Goal: Task Accomplishment & Management: Manage account settings

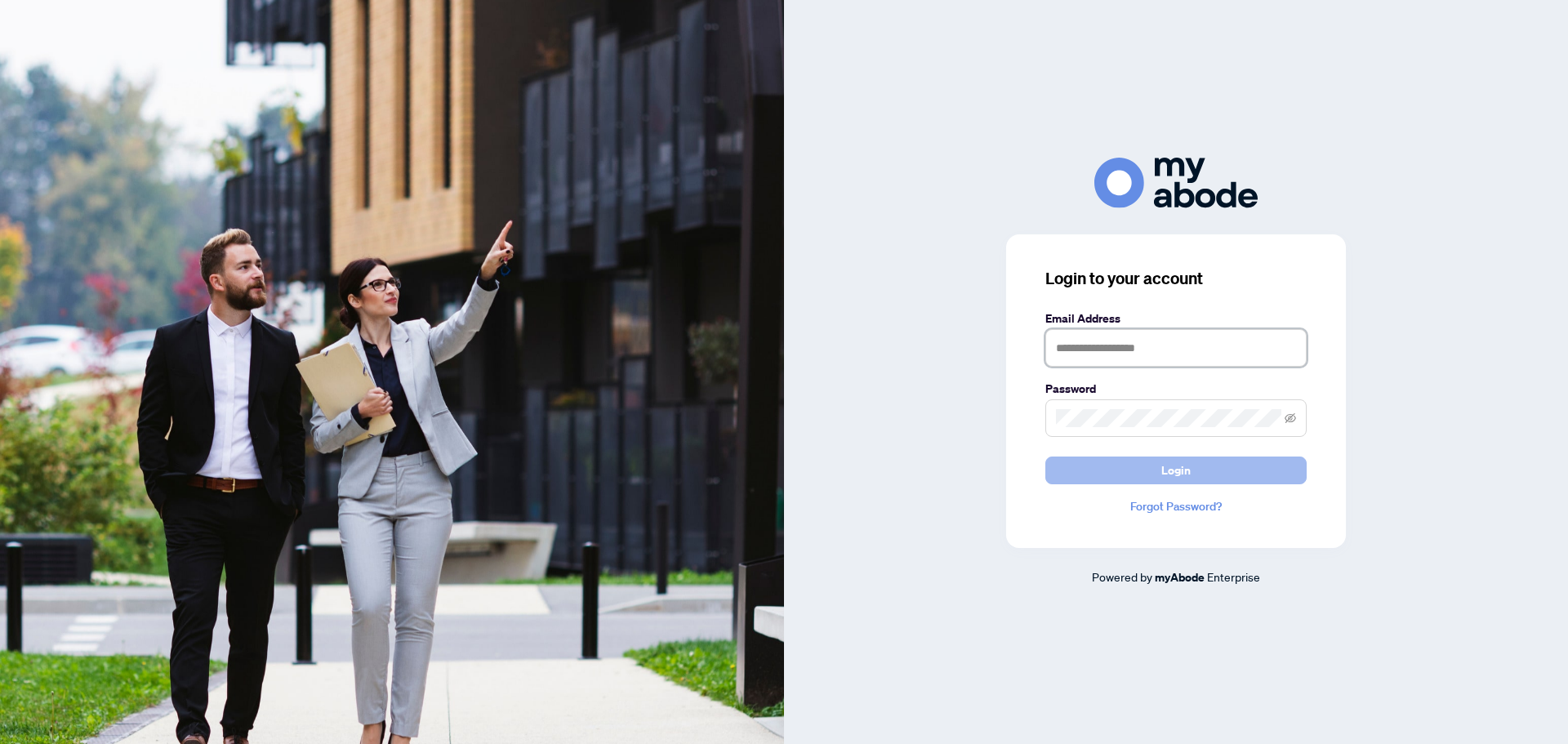
type input "**********"
click at [1184, 468] on span "Login" at bounding box center [1176, 470] width 30 height 26
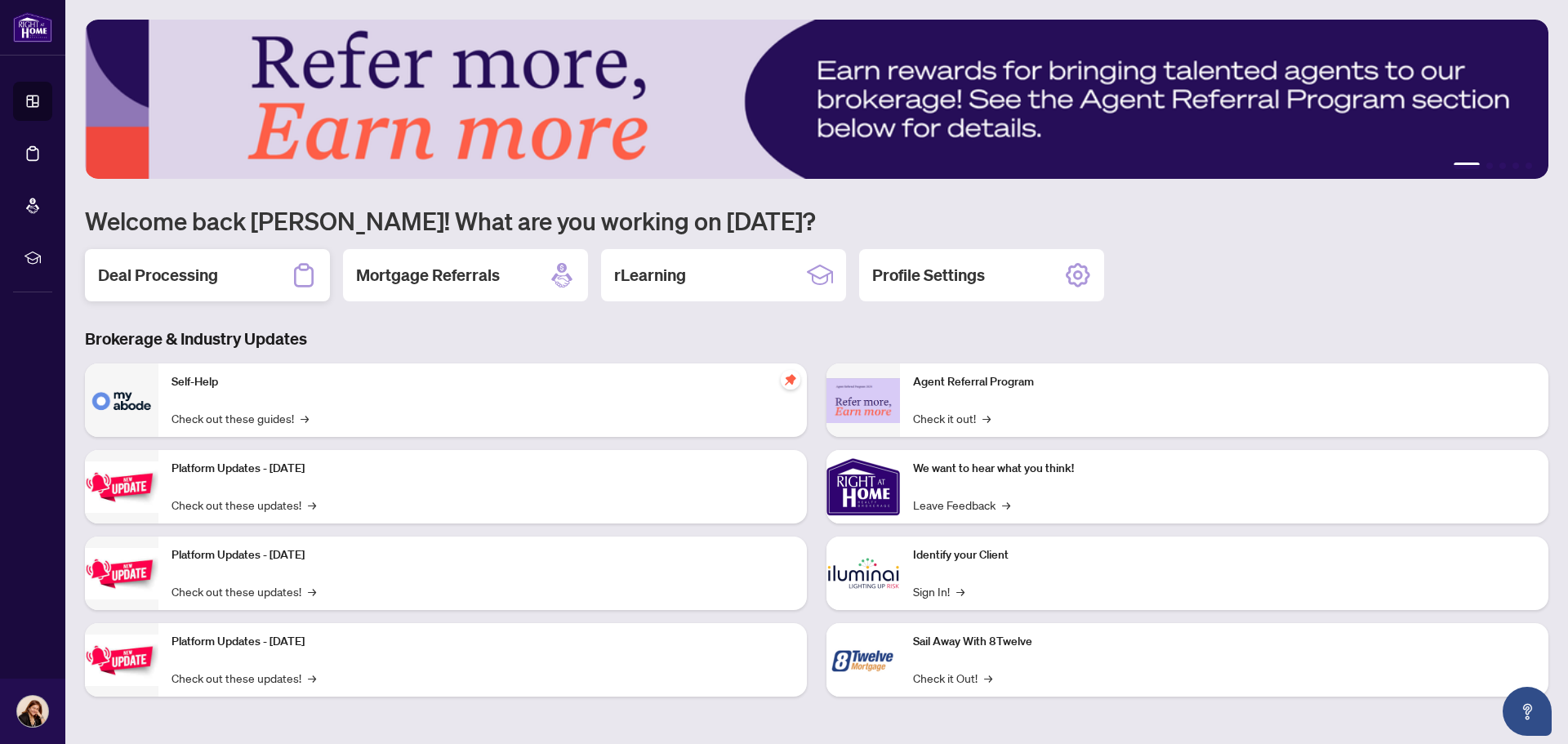
click at [182, 272] on h2 "Deal Processing" at bounding box center [158, 276] width 120 height 23
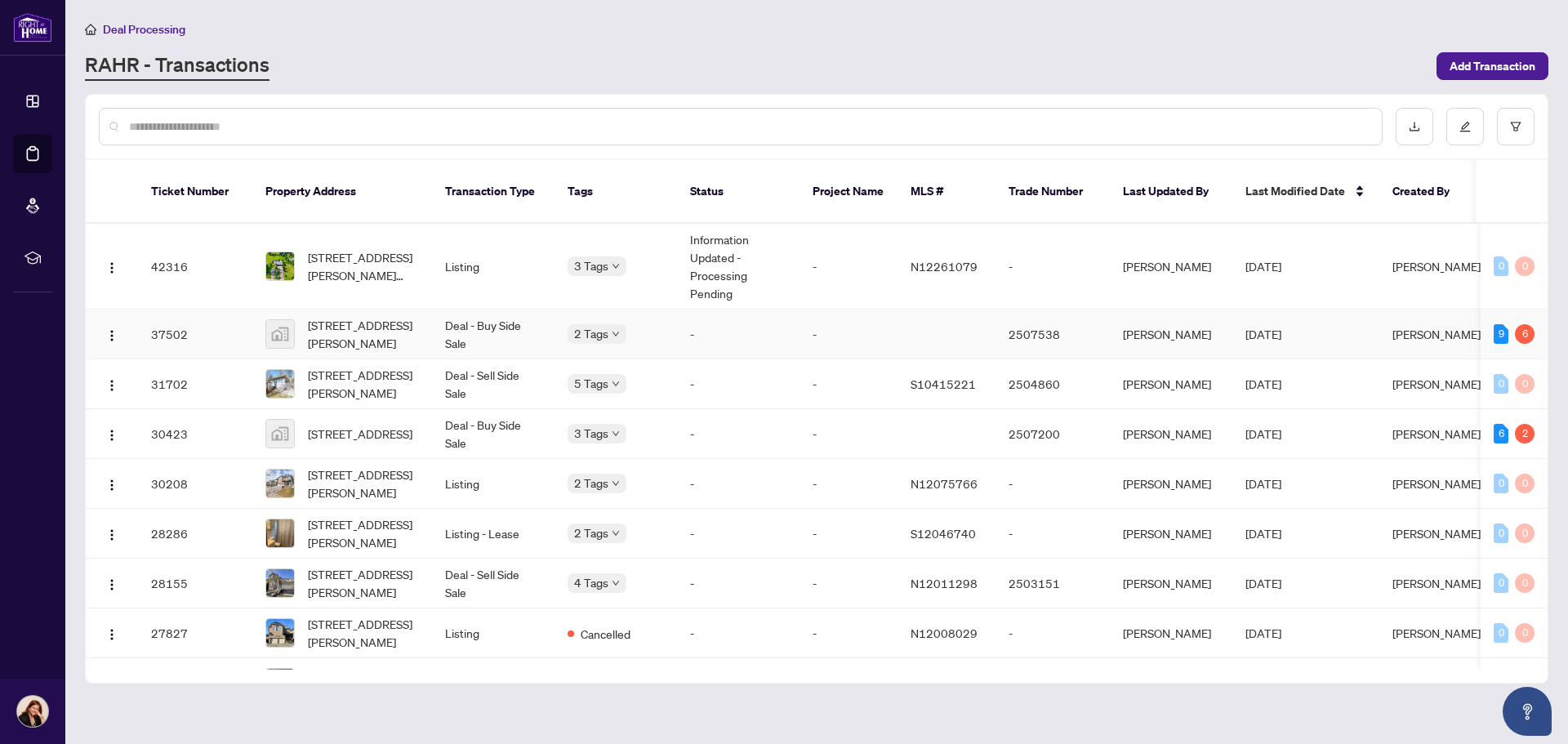
click at [515, 314] on td "Deal - Buy Side Sale" at bounding box center [493, 335] width 123 height 50
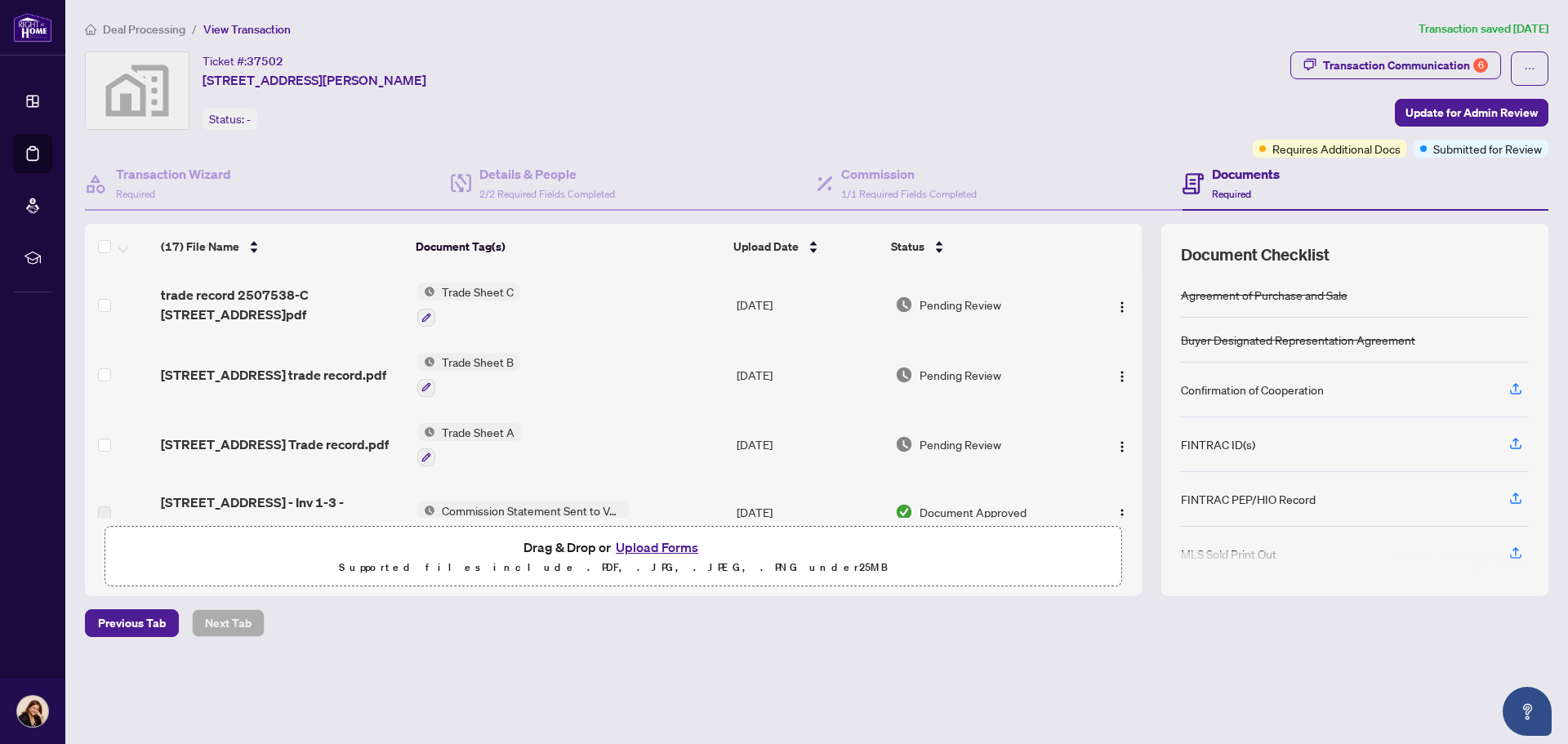
click at [234, 32] on span "View Transaction" at bounding box center [247, 30] width 88 height 14
click at [244, 30] on span "View Transaction" at bounding box center [247, 30] width 88 height 14
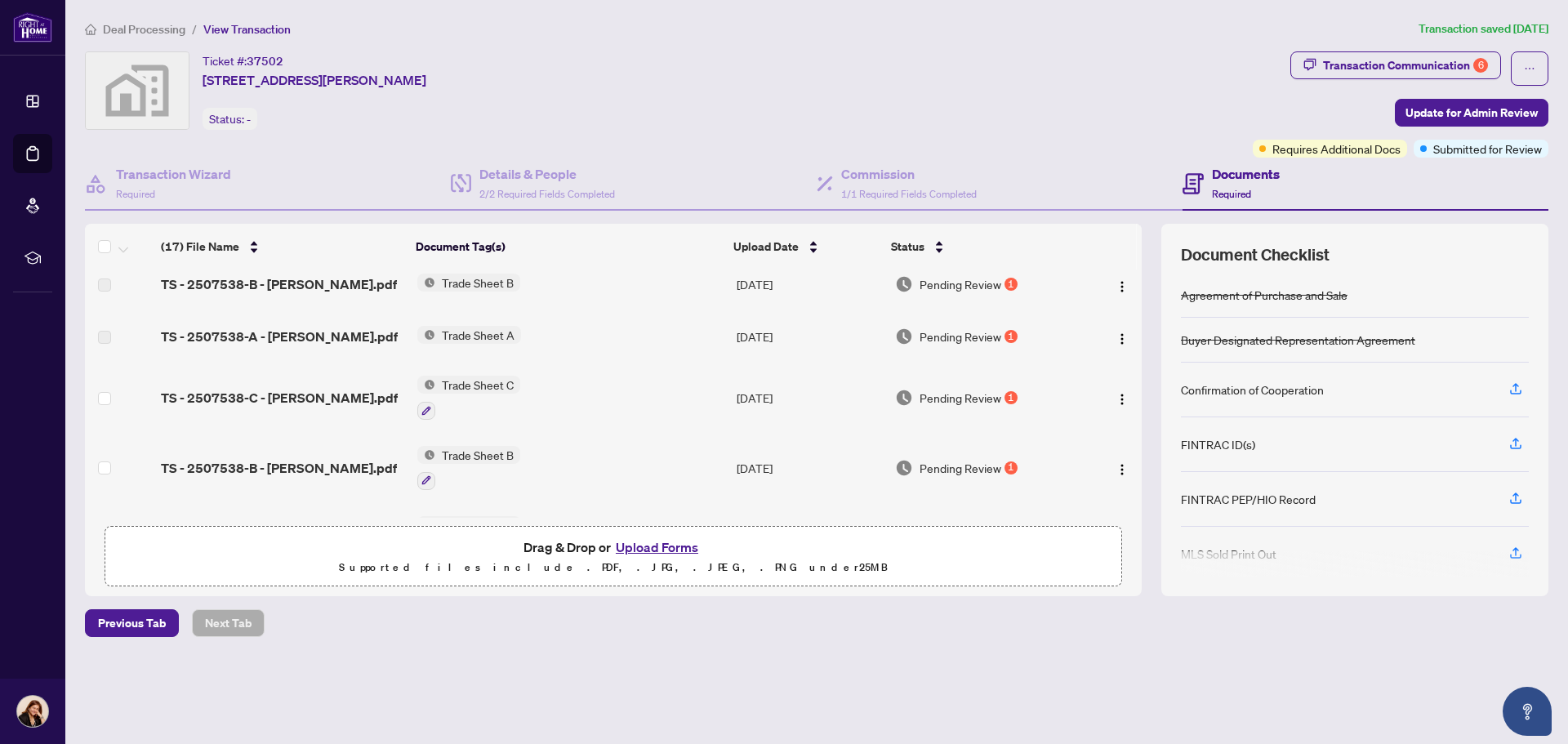
scroll to position [257, 0]
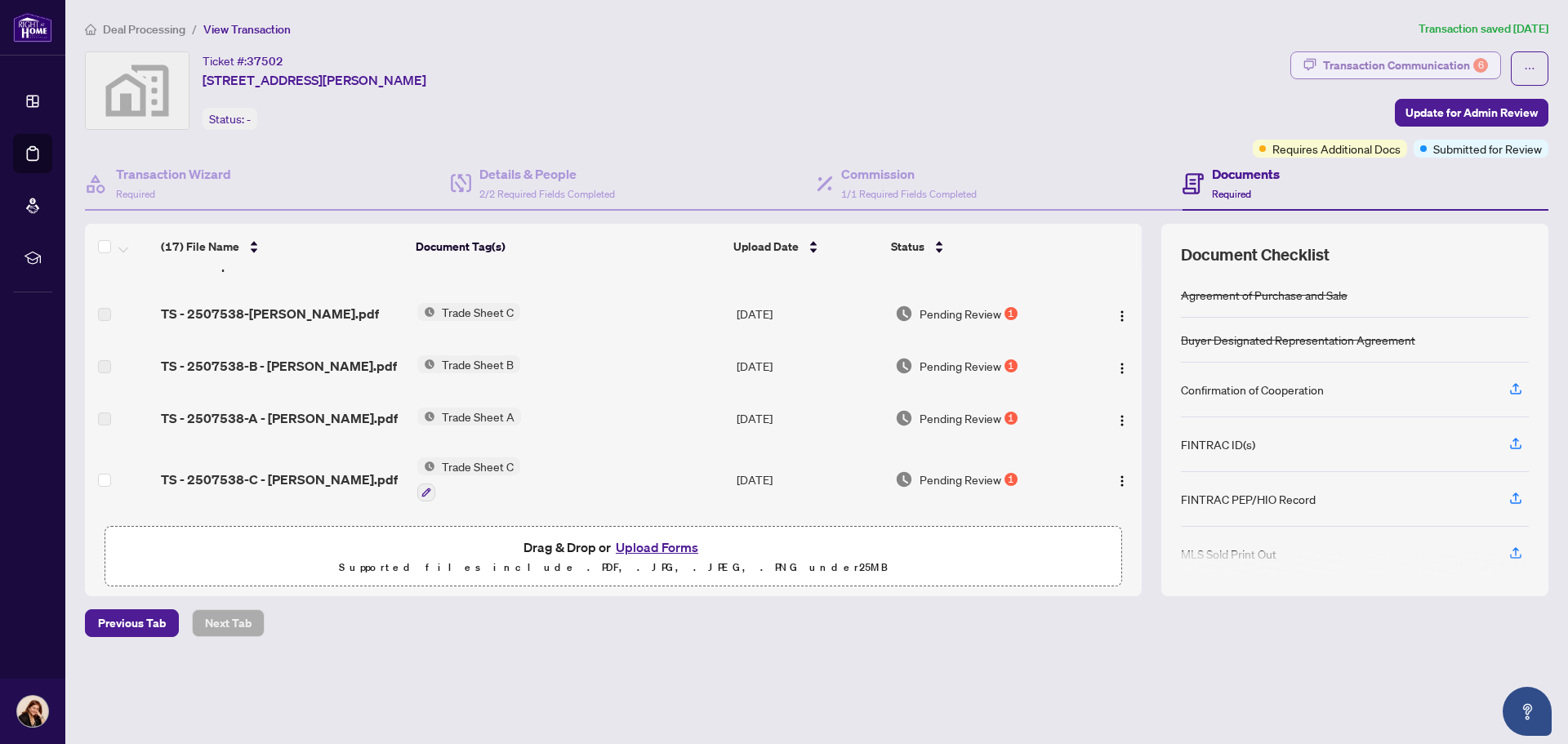
click at [1405, 57] on div "Transaction Communication 6" at bounding box center [1405, 64] width 165 height 26
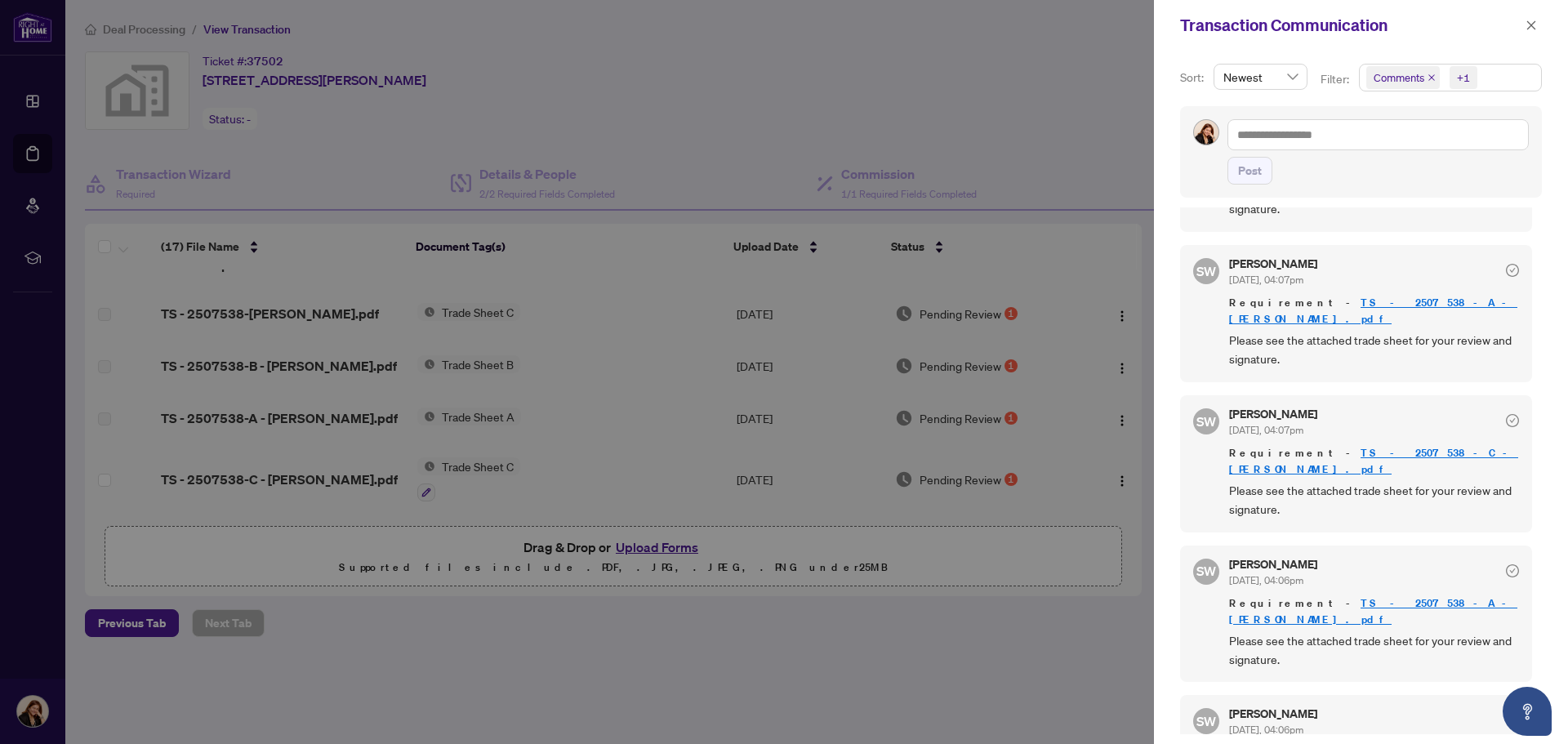
scroll to position [4, 0]
click at [1057, 128] on div at bounding box center [784, 372] width 1568 height 744
click at [1532, 21] on icon "close" at bounding box center [1531, 25] width 12 height 12
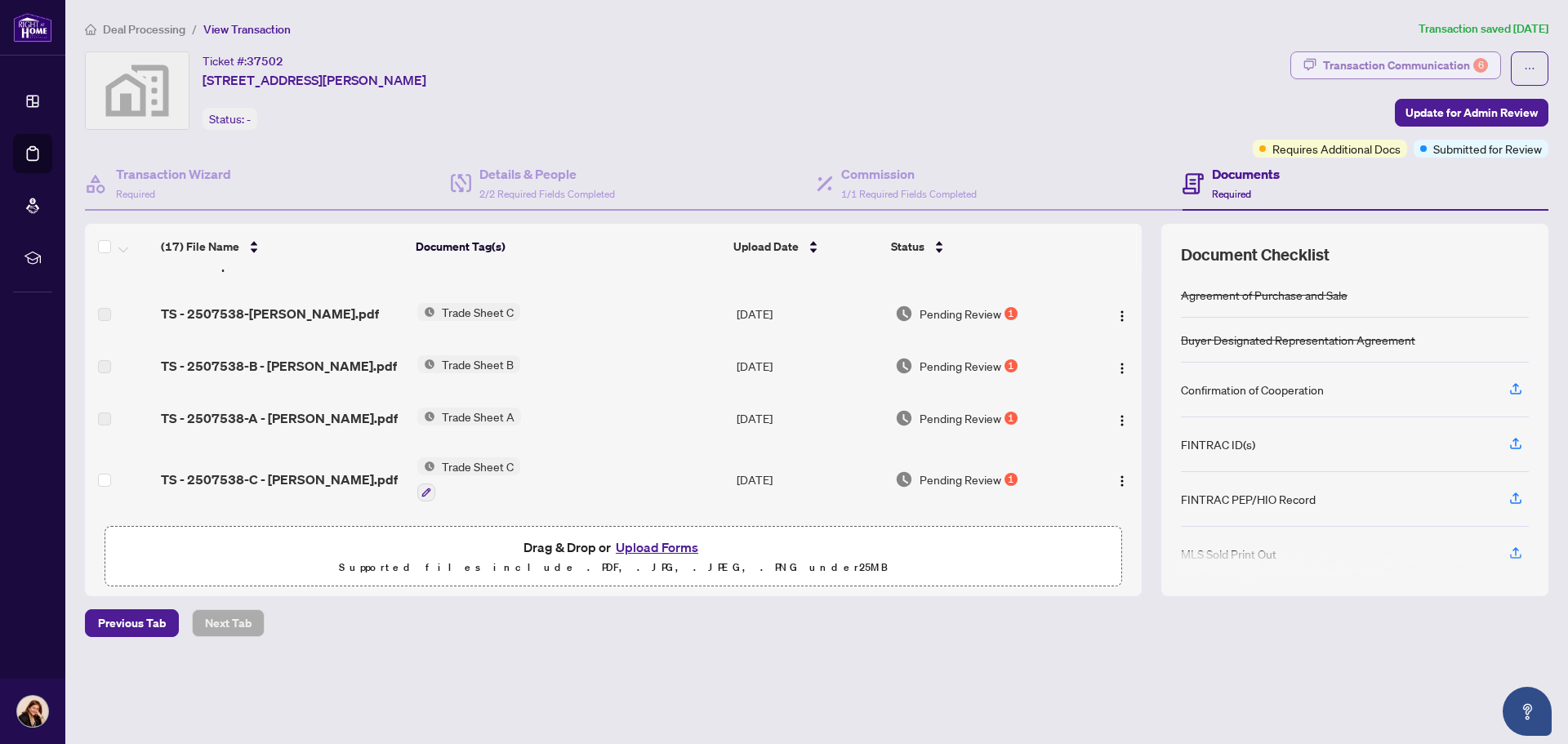
click at [1348, 73] on div "Transaction Communication 6" at bounding box center [1405, 64] width 165 height 26
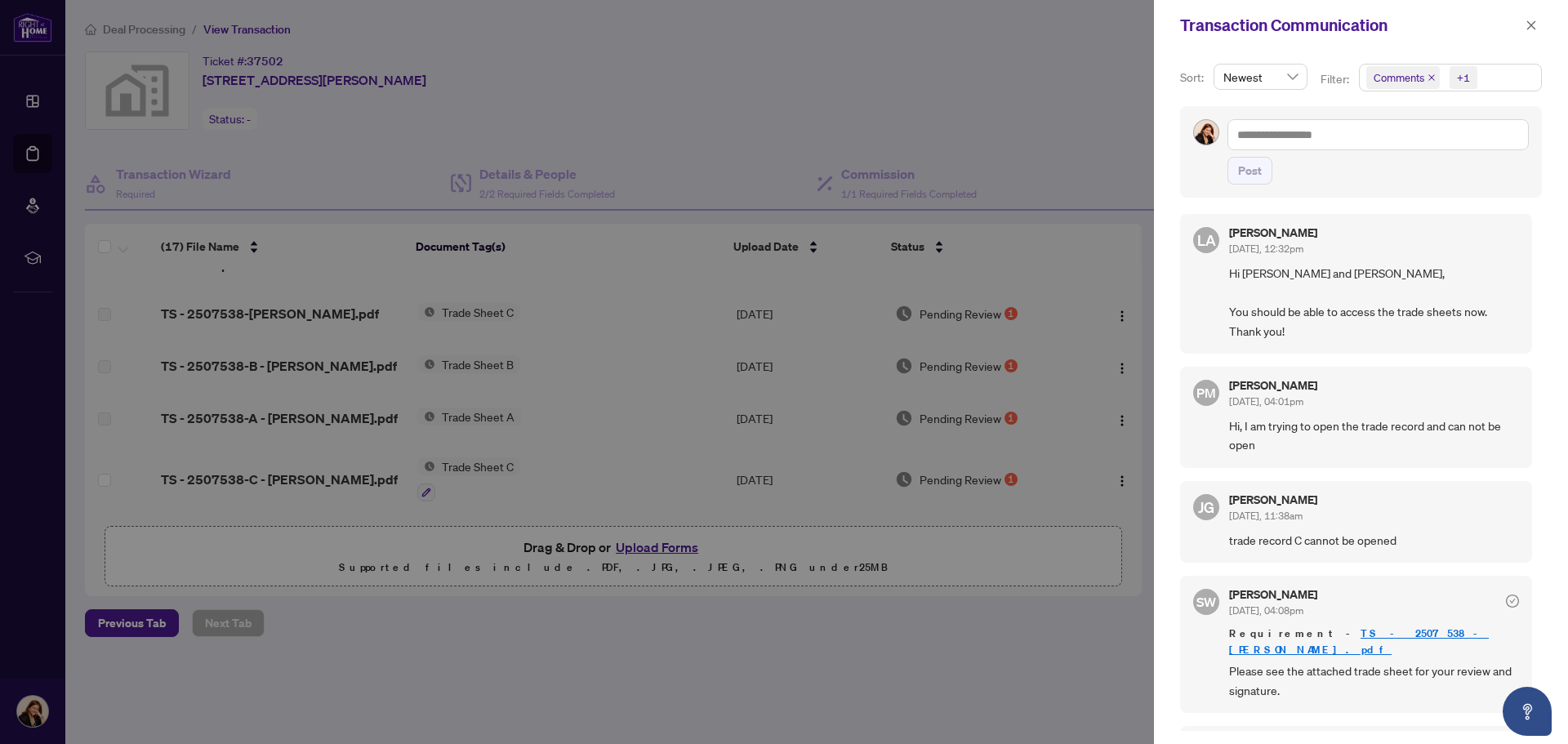
click at [1018, 104] on div at bounding box center [784, 372] width 1568 height 744
drag, startPoint x: 1531, startPoint y: 24, endPoint x: 1517, endPoint y: 30, distance: 15.2
click at [1530, 24] on icon "close" at bounding box center [1531, 25] width 12 height 12
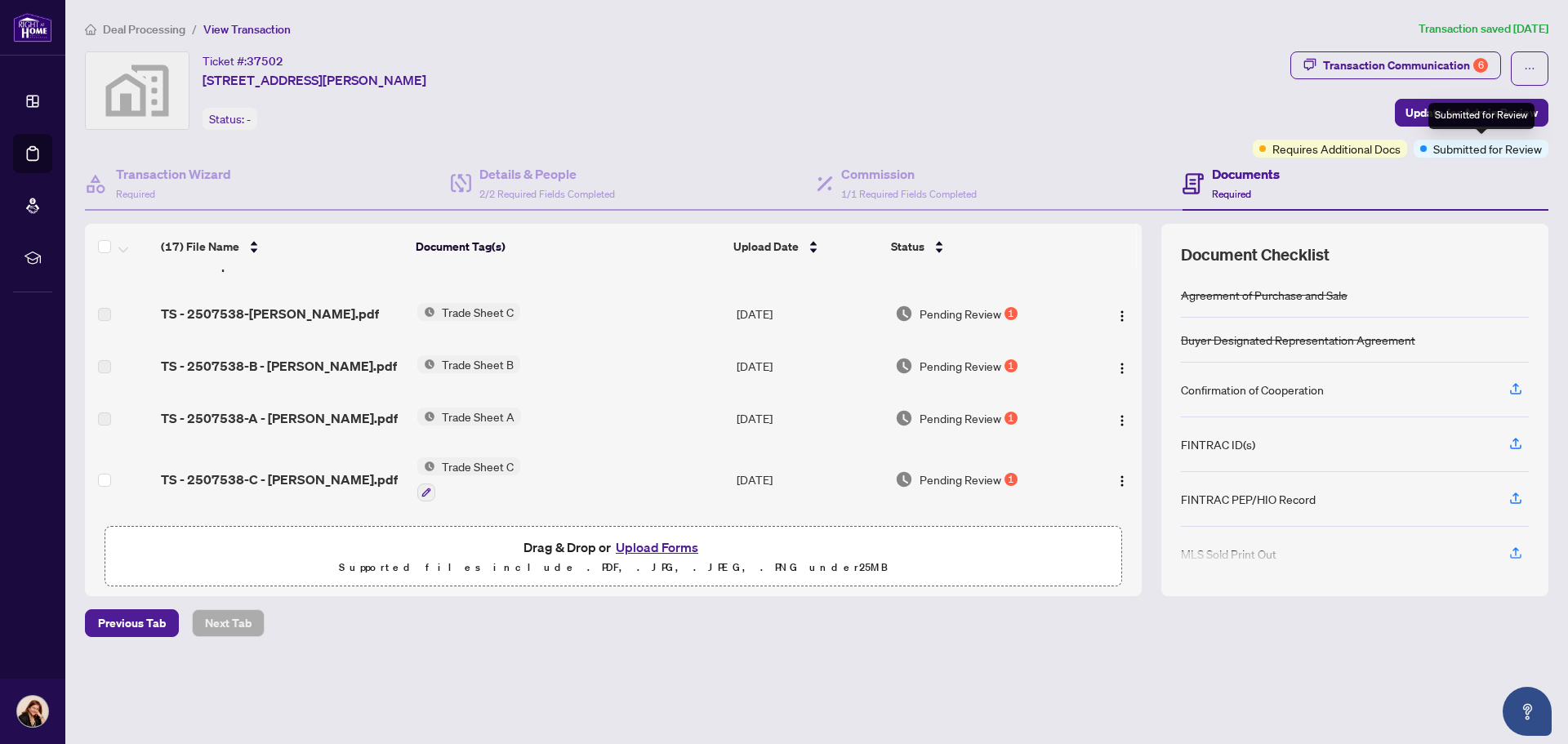
click at [1463, 148] on span "Submitted for Review" at bounding box center [1487, 149] width 108 height 18
click at [1439, 147] on span "Submitted for Review" at bounding box center [1487, 149] width 108 height 18
click at [1426, 111] on span "Update for Admin Review" at bounding box center [1472, 112] width 133 height 26
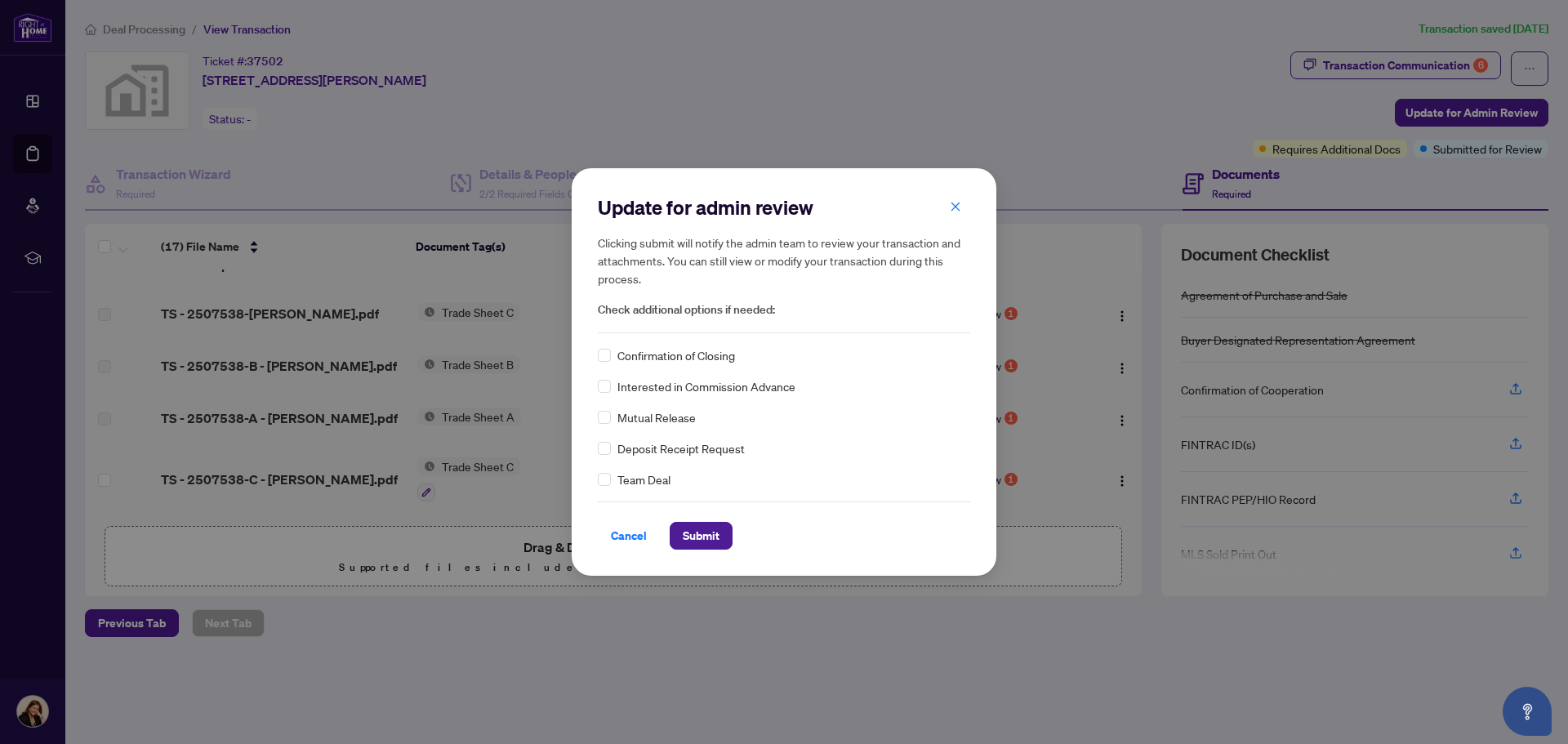
drag, startPoint x: 702, startPoint y: 534, endPoint x: 755, endPoint y: 534, distance: 53.0
click at [709, 536] on span "Submit" at bounding box center [700, 535] width 37 height 26
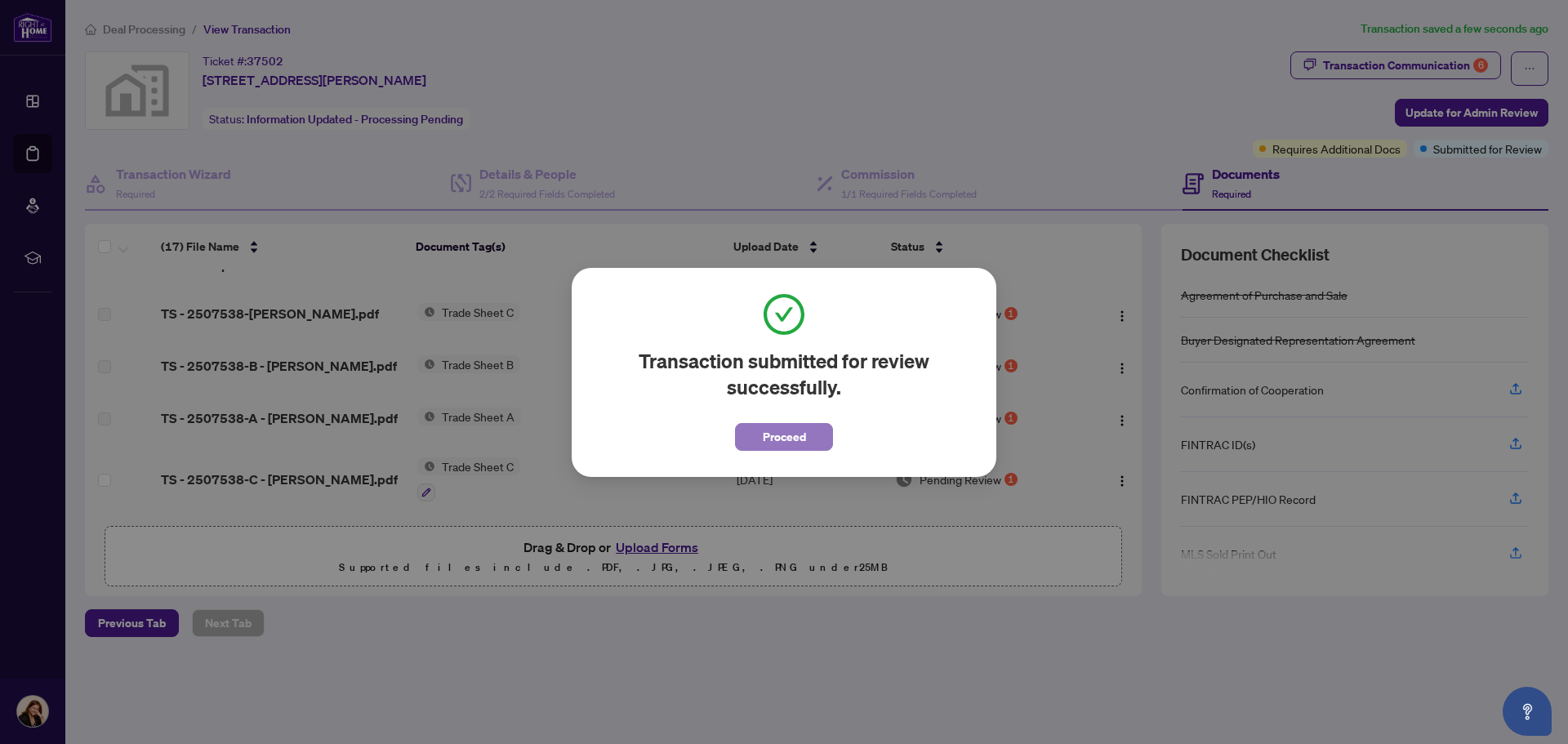
click at [793, 435] on span "Proceed" at bounding box center [784, 436] width 43 height 26
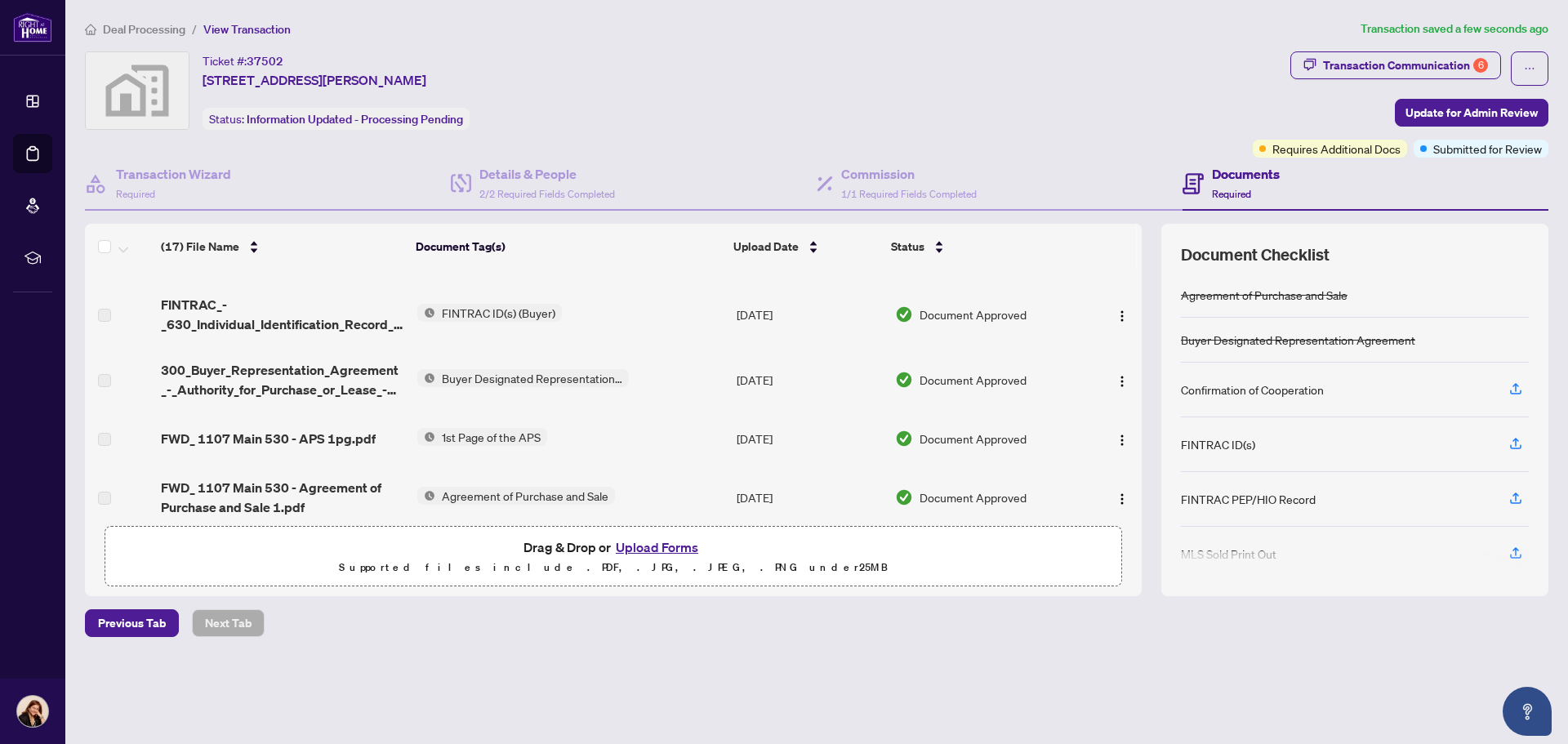
scroll to position [829, 0]
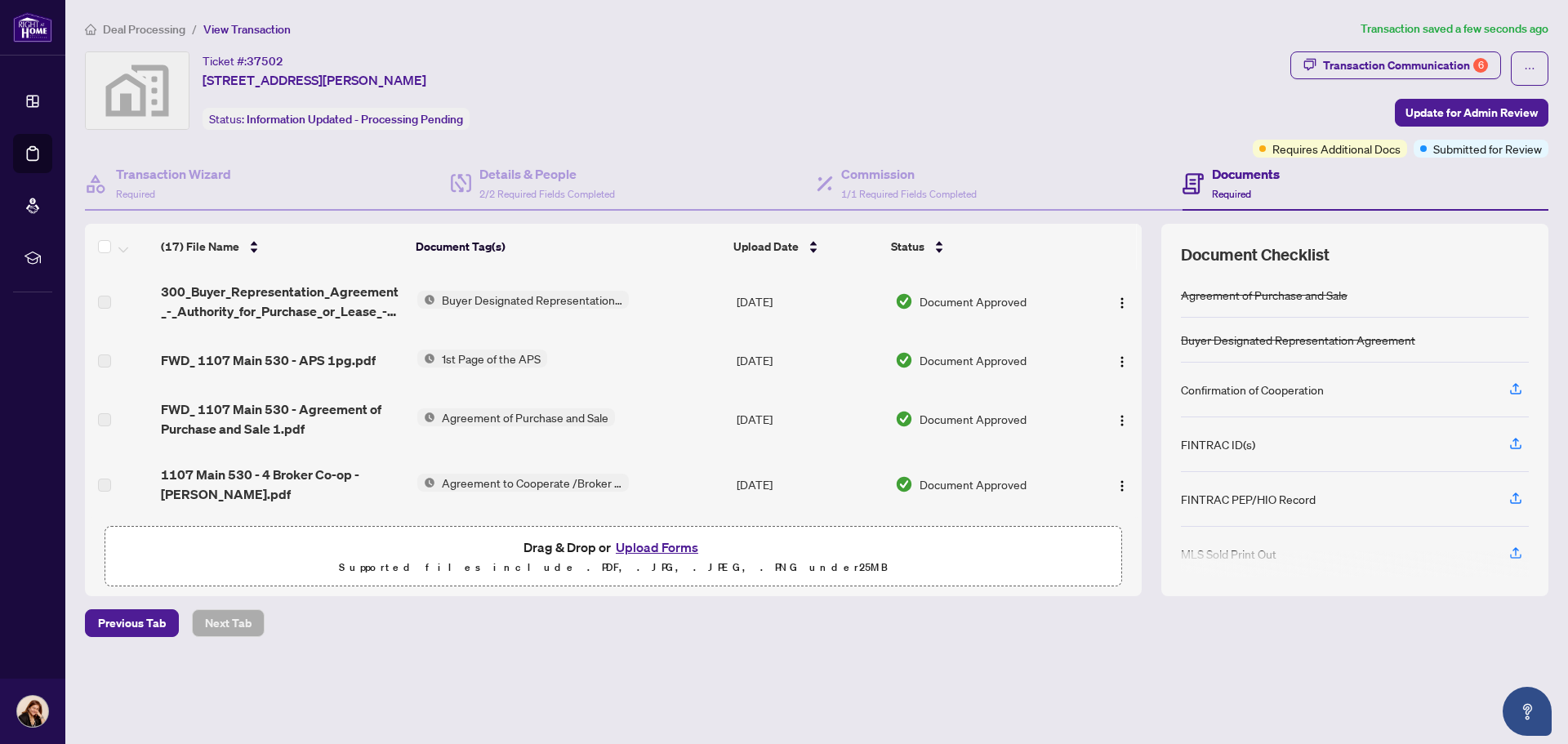
click at [728, 138] on div "Ticket #: 37502 [STREET_ADDRESS][PERSON_NAME] Status: Information Updated - Pro…" at bounding box center [665, 104] width 1168 height 107
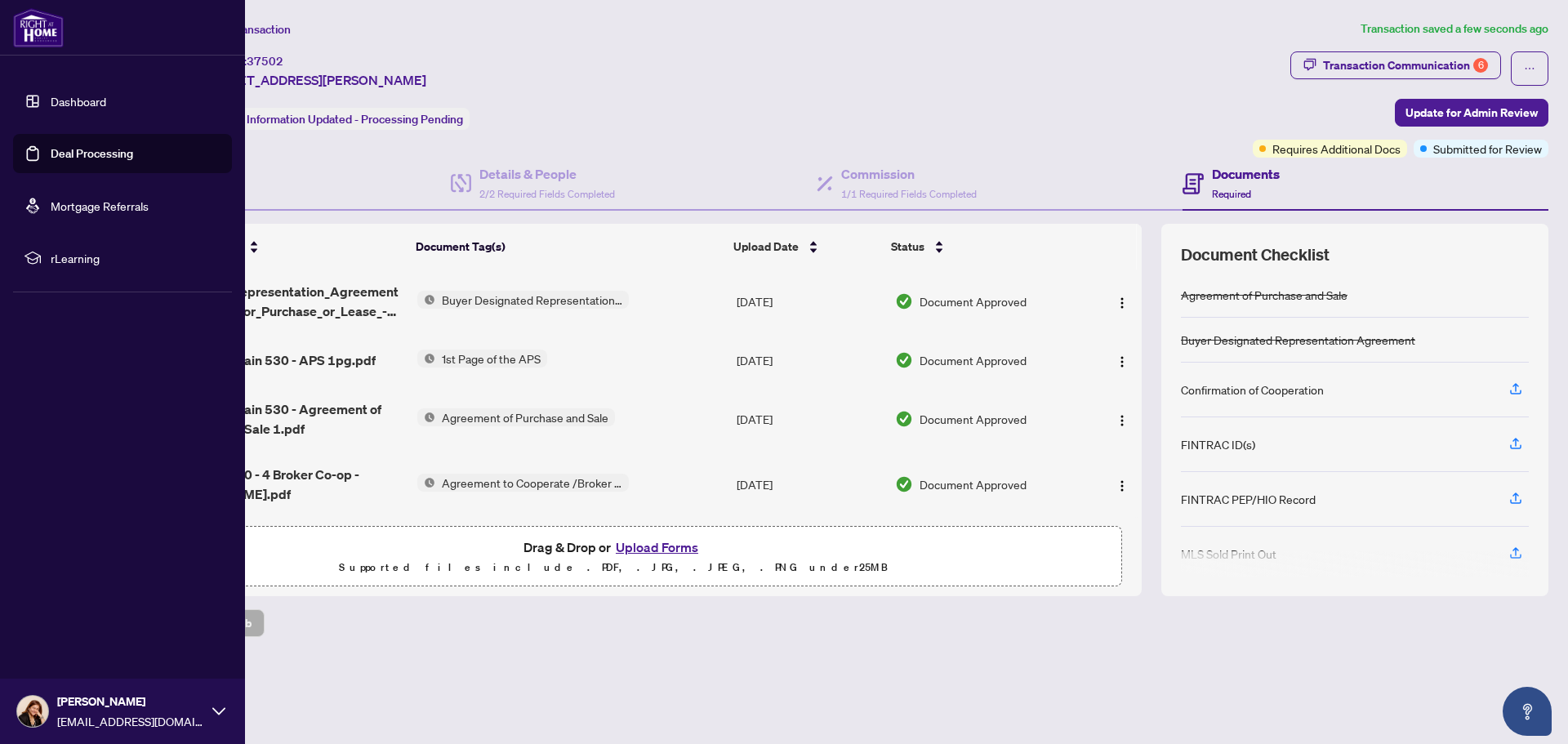
click at [80, 98] on link "Dashboard" at bounding box center [79, 101] width 56 height 14
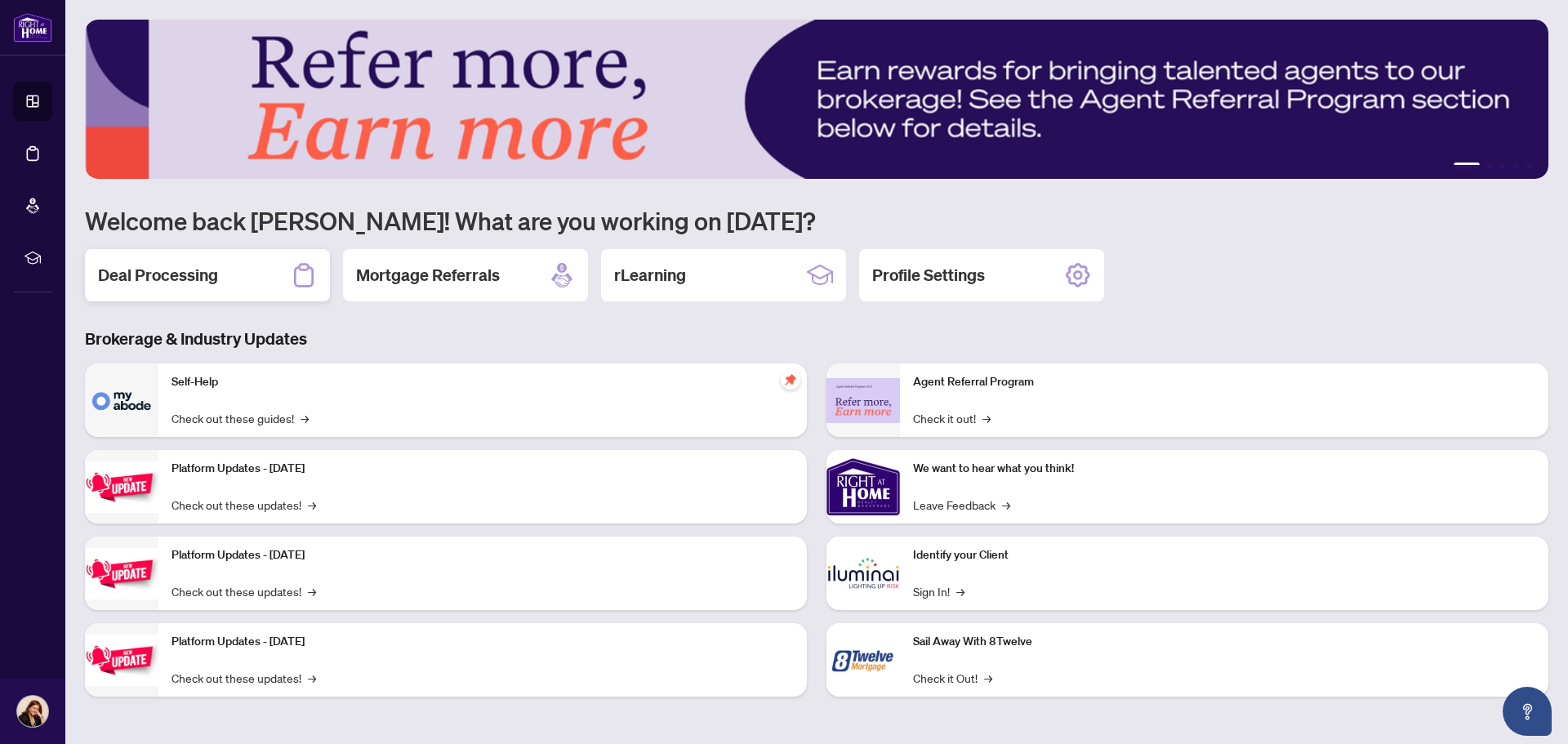
click at [220, 290] on div "Deal Processing" at bounding box center [208, 275] width 245 height 52
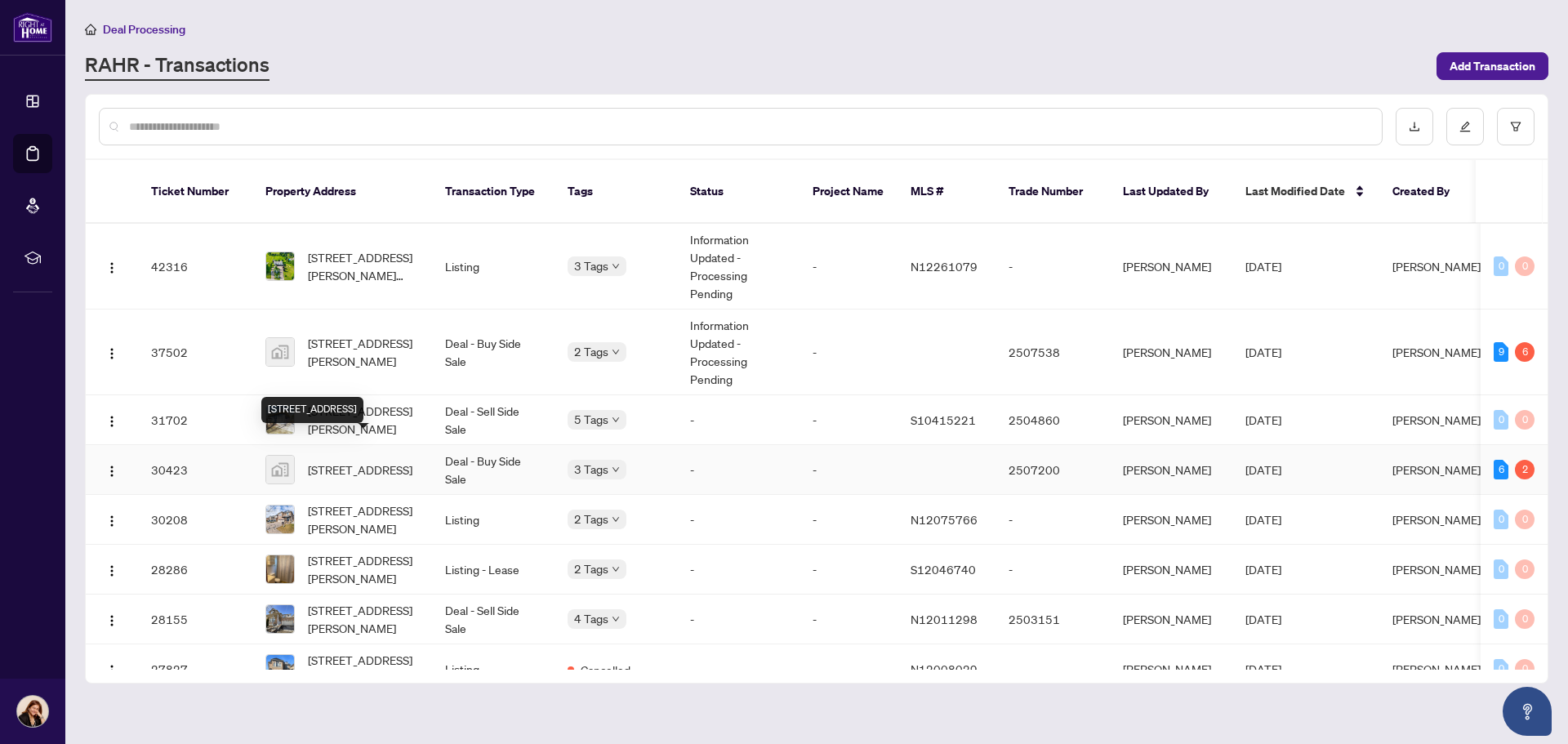
click at [403, 460] on span "[STREET_ADDRESS]" at bounding box center [360, 469] width 105 height 18
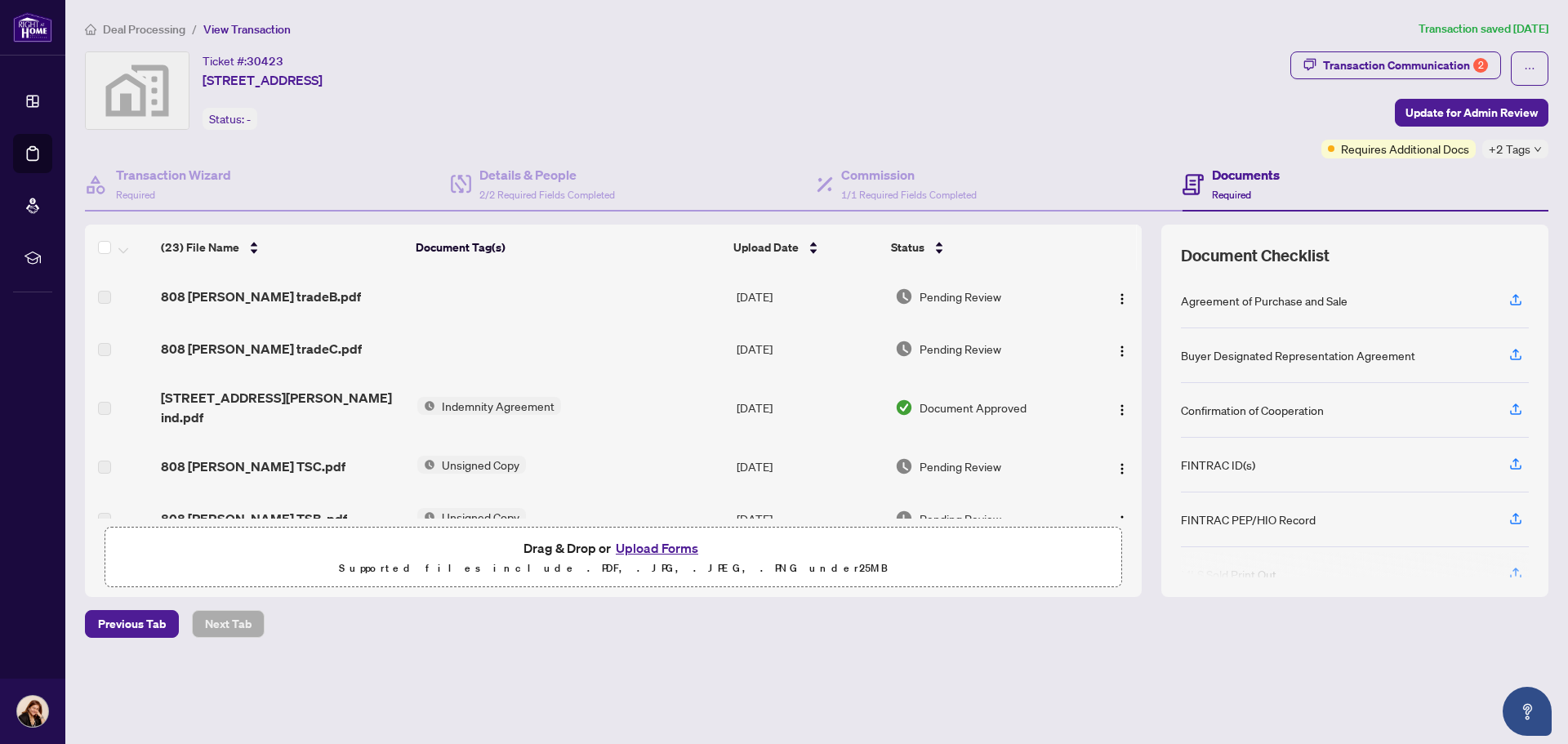
click at [804, 315] on td "[DATE]" at bounding box center [809, 296] width 159 height 52
click at [779, 347] on td "[DATE]" at bounding box center [809, 348] width 159 height 52
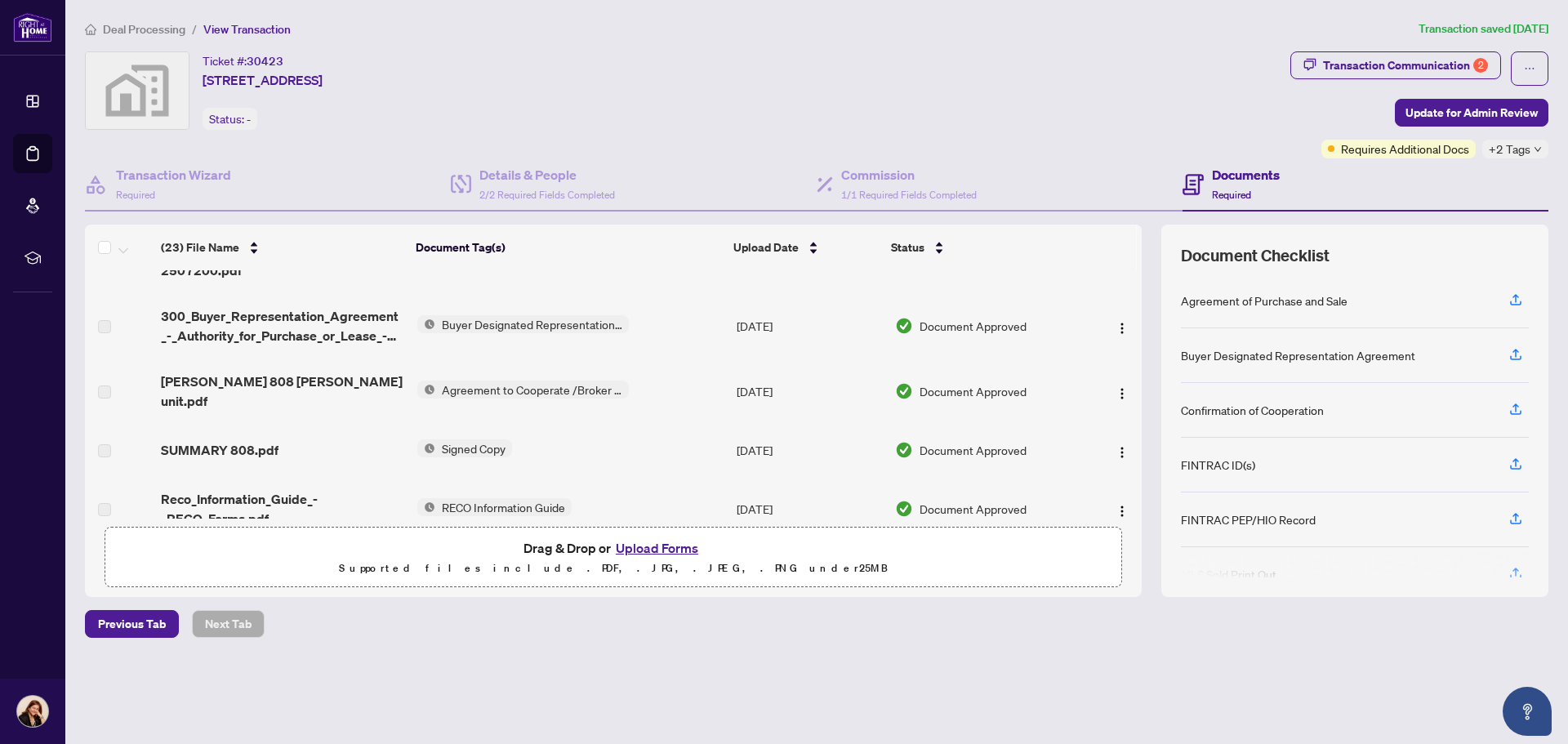
scroll to position [988, 0]
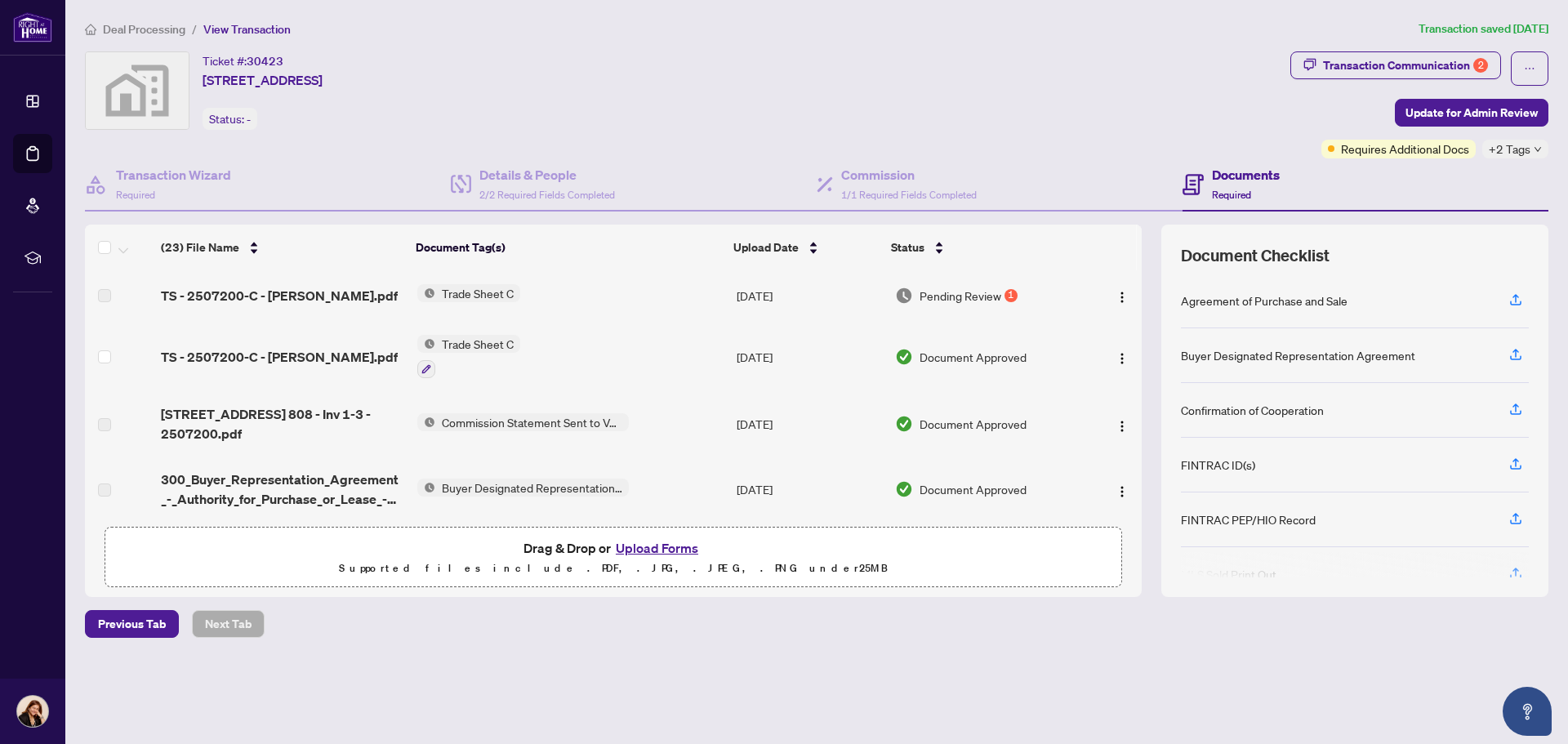
click at [487, 335] on span "Trade Sheet C" at bounding box center [477, 344] width 85 height 18
click at [833, 654] on div "Deal Processing / View Transaction Transaction saved [DATE] Ticket #: 30423 [ST…" at bounding box center [817, 357] width 1477 height 675
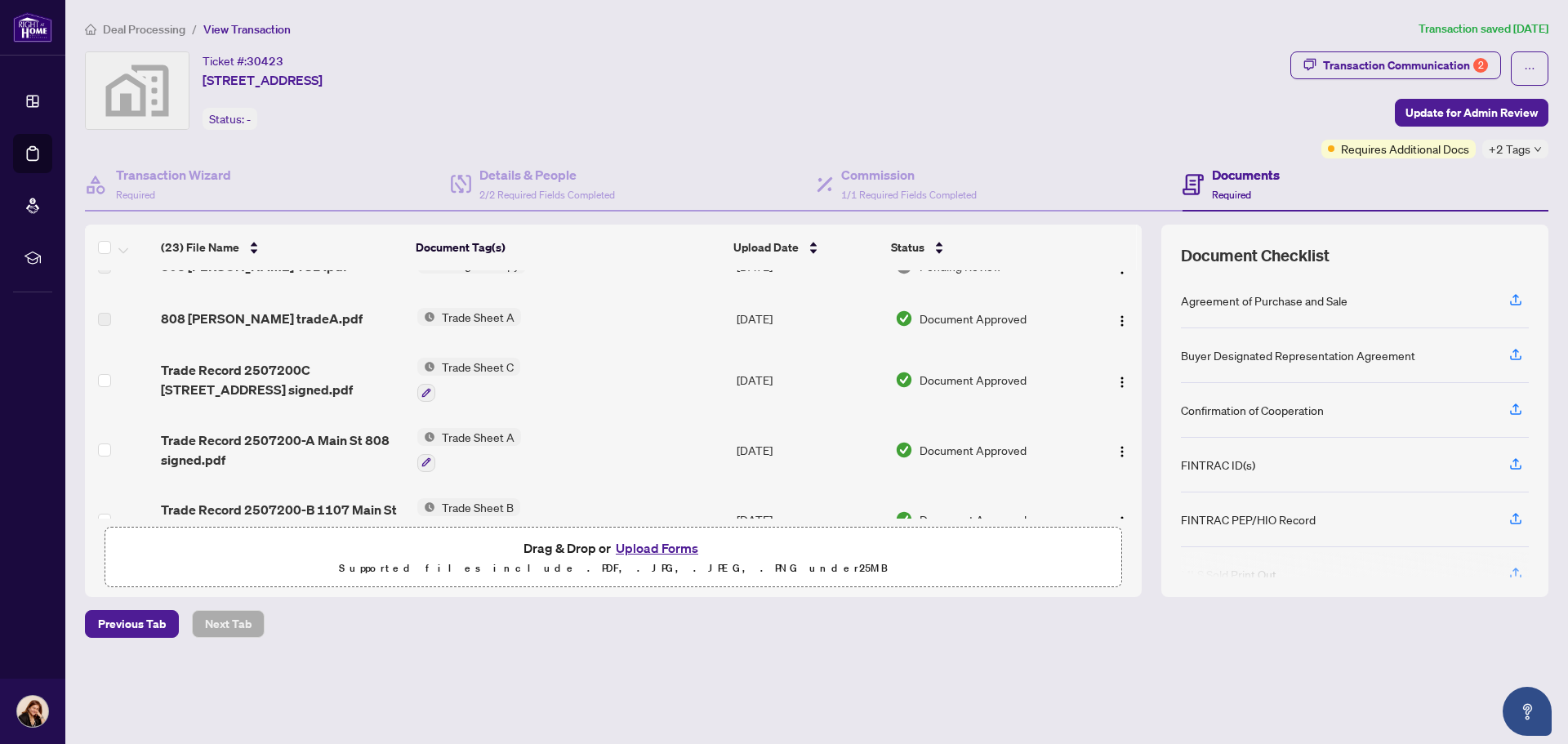
scroll to position [0, 0]
